Goal: Navigation & Orientation: Find specific page/section

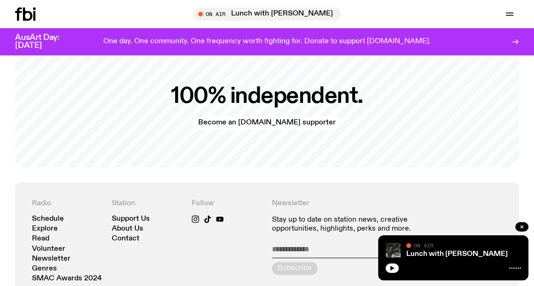
scroll to position [1736, 0]
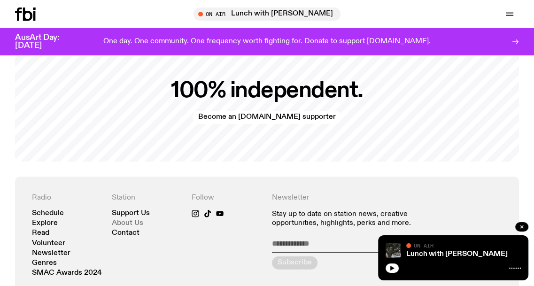
click at [131, 220] on link "About Us" at bounding box center [127, 223] width 31 height 7
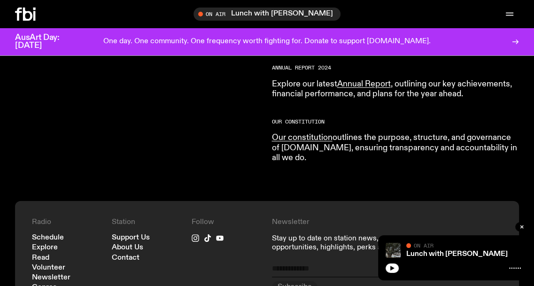
scroll to position [1024, 0]
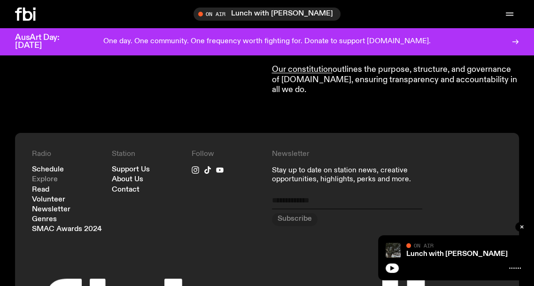
click at [51, 176] on link "Explore" at bounding box center [45, 179] width 26 height 7
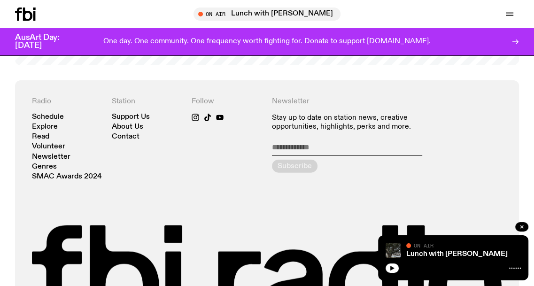
scroll to position [1578, 0]
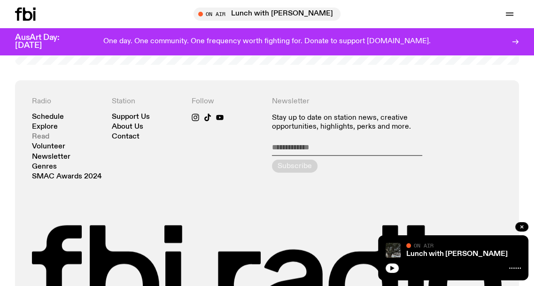
click at [41, 133] on link "Read" at bounding box center [40, 136] width 17 height 7
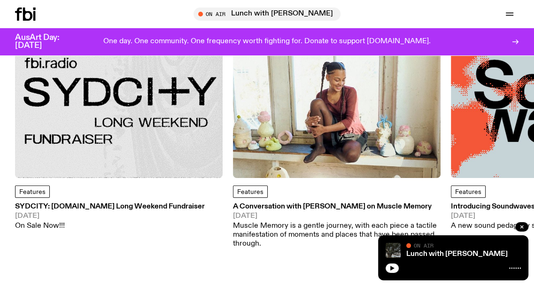
scroll to position [163, 0]
